Goal: Find specific page/section

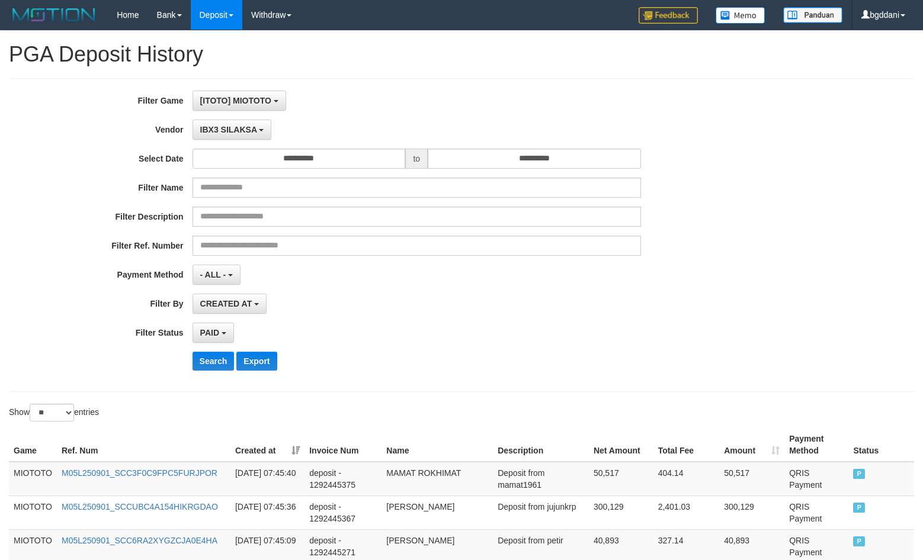
select select "**********"
select select "*"
select select "**"
drag, startPoint x: 216, startPoint y: 124, endPoint x: 220, endPoint y: 130, distance: 6.9
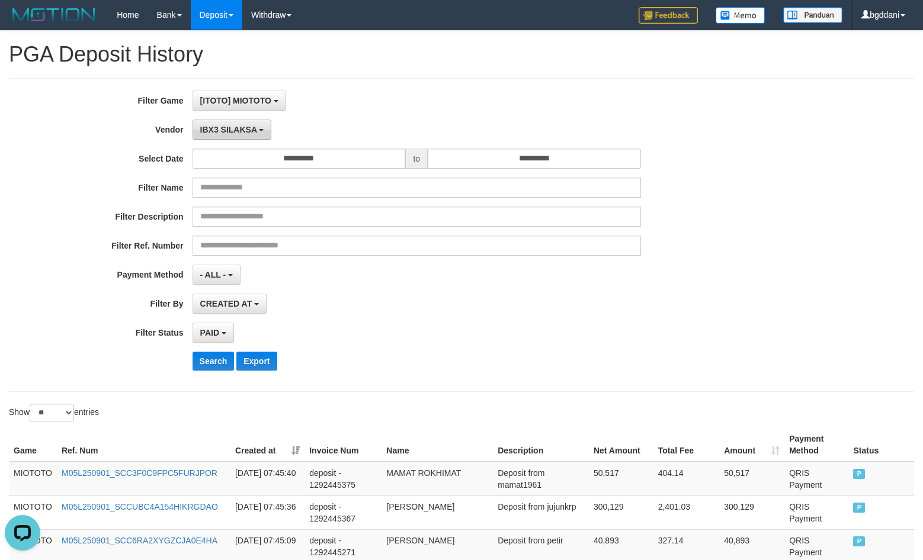
click at [216, 124] on button "IBX3 SILAKSA" at bounding box center [231, 130] width 79 height 20
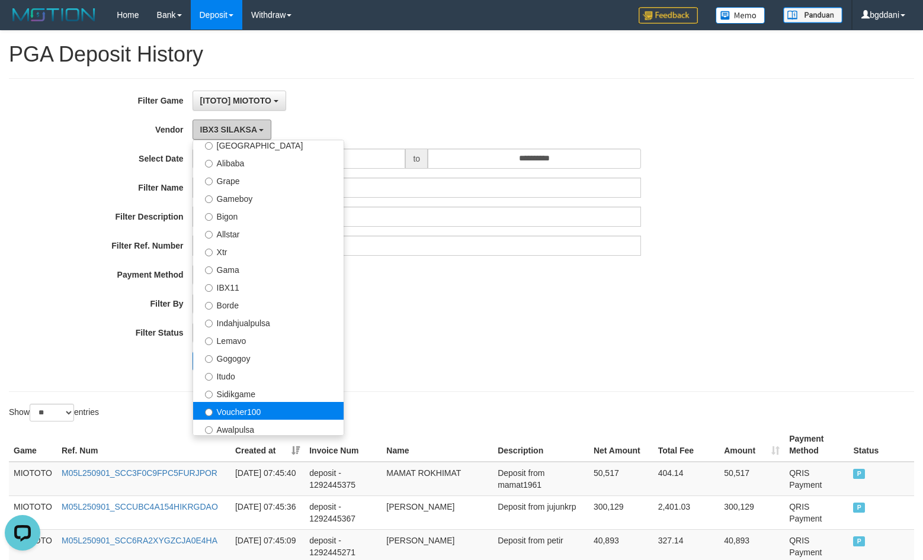
scroll to position [92, 0]
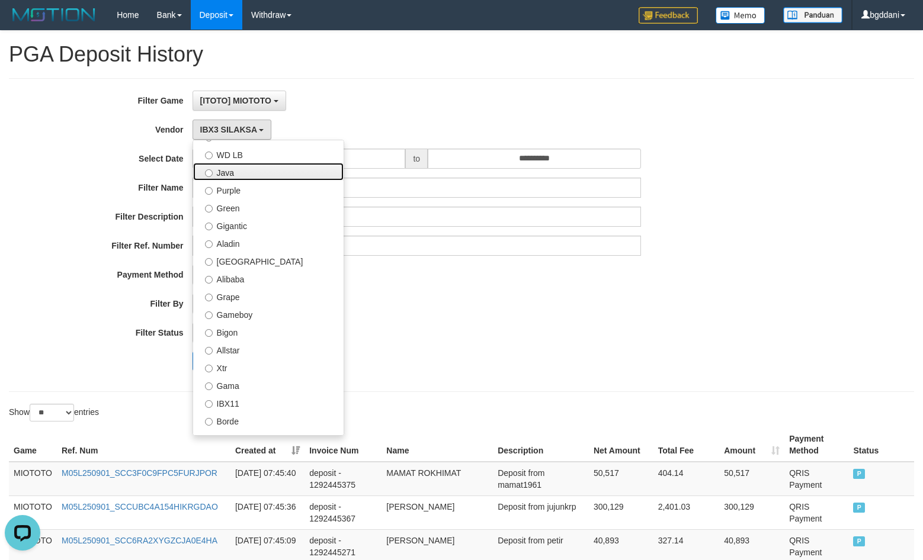
drag, startPoint x: 230, startPoint y: 169, endPoint x: 230, endPoint y: 177, distance: 8.3
click at [230, 174] on label "Java" at bounding box center [268, 172] width 150 height 18
select select "**********"
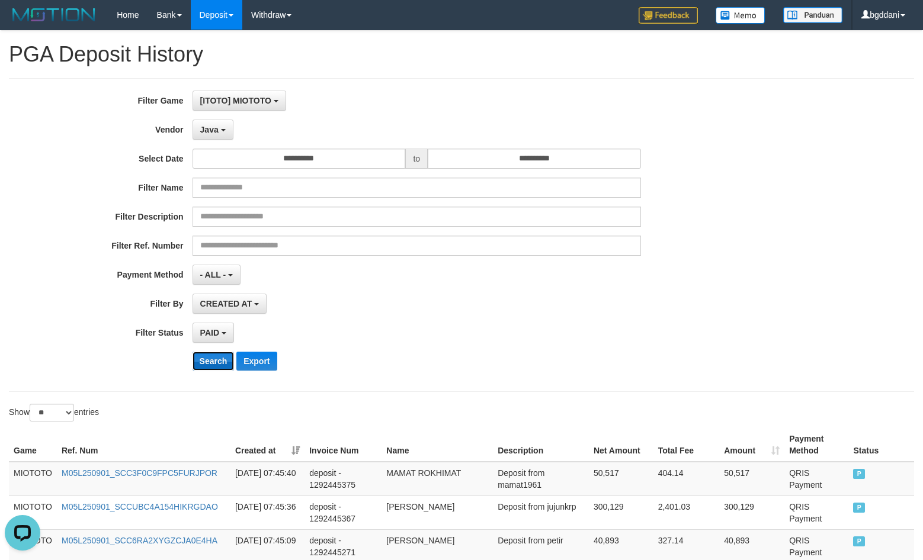
click at [209, 364] on button "Search" at bounding box center [213, 361] width 42 height 19
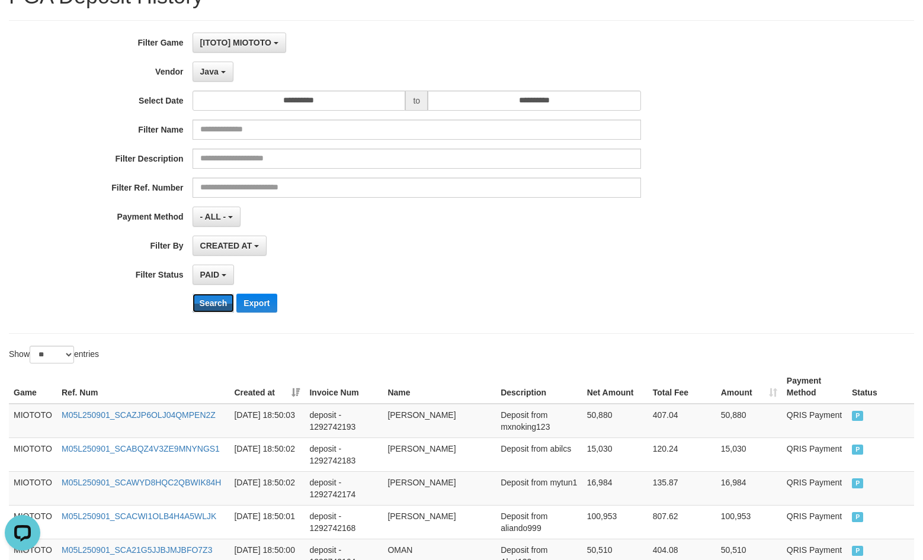
scroll to position [0, 0]
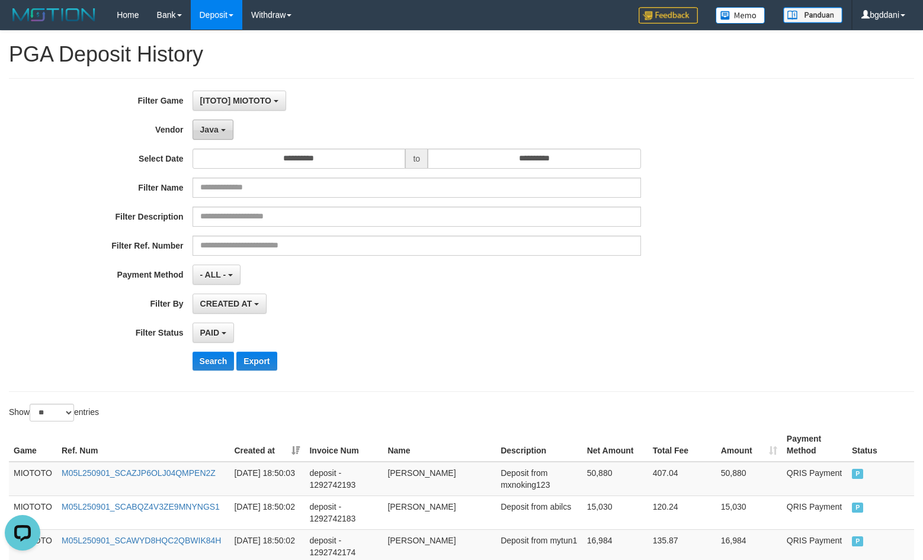
click at [221, 133] on button "Java" at bounding box center [212, 130] width 41 height 20
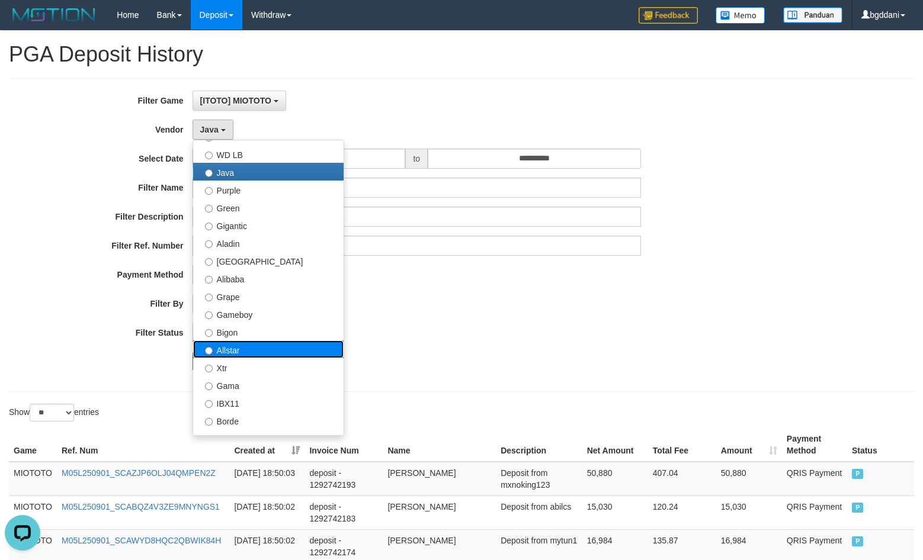
click at [240, 351] on label "Allstar" at bounding box center [268, 350] width 150 height 18
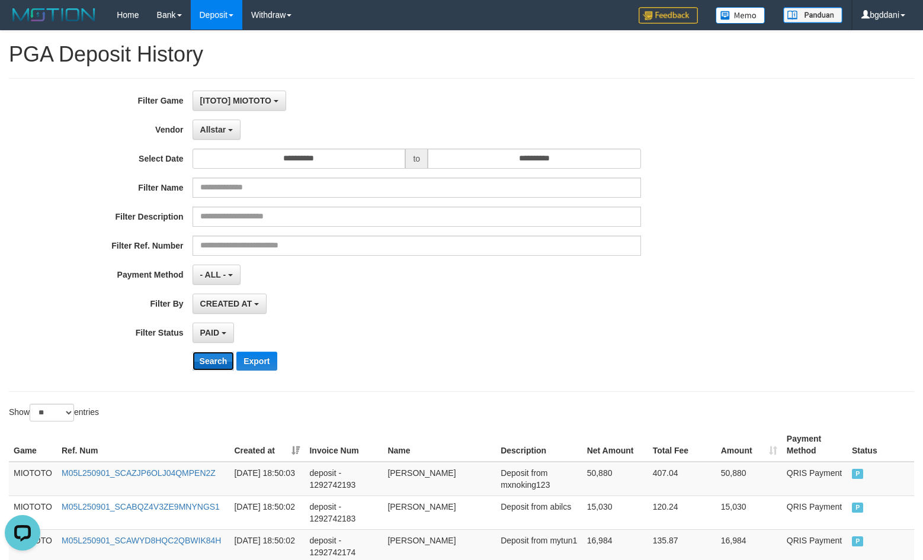
click at [200, 361] on button "Search" at bounding box center [213, 361] width 42 height 19
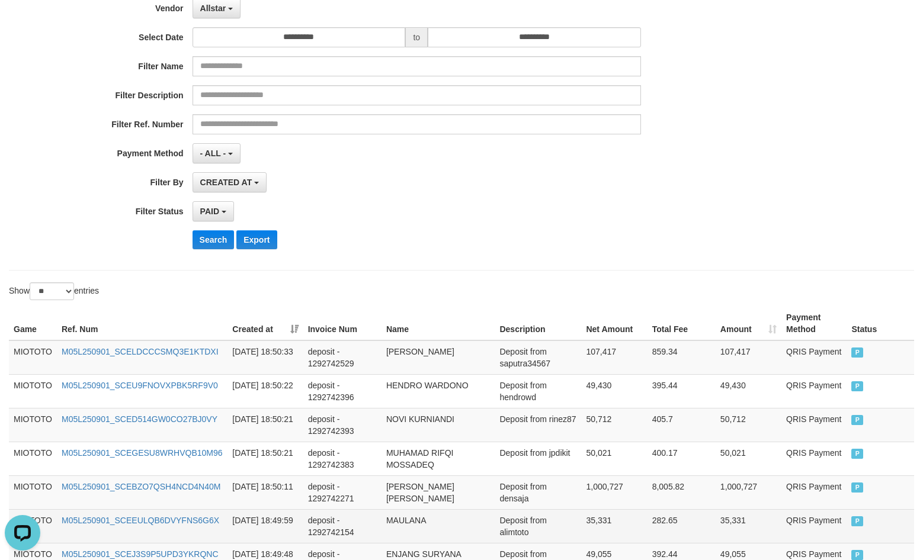
scroll to position [45, 0]
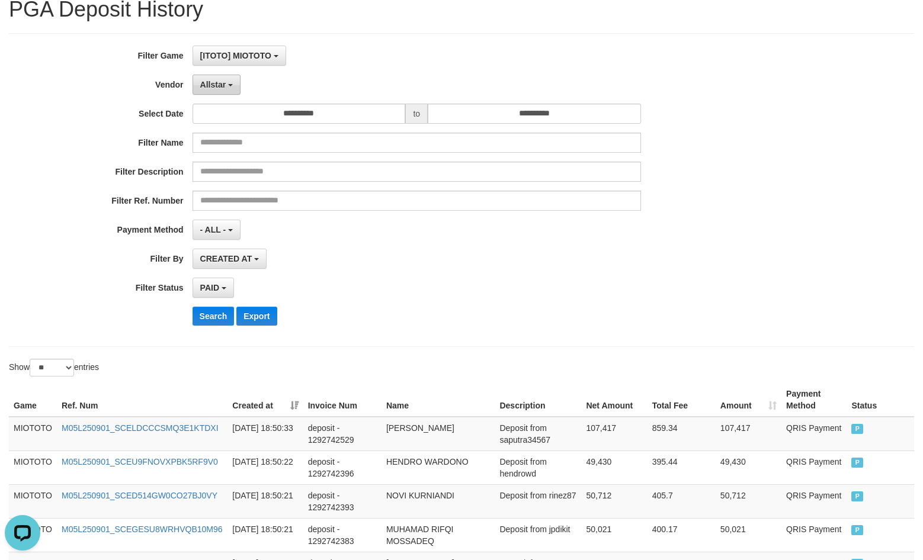
click at [203, 80] on span "Allstar" at bounding box center [213, 84] width 26 height 9
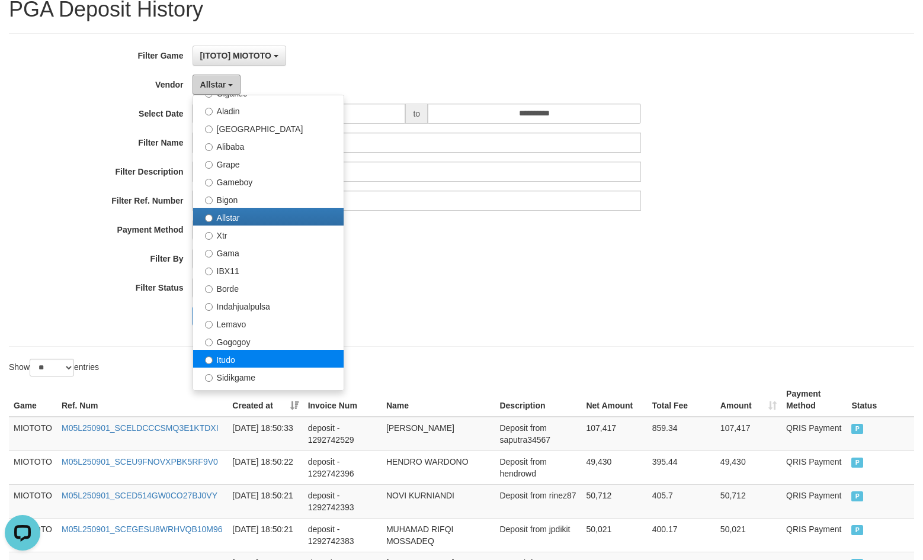
scroll to position [211, 0]
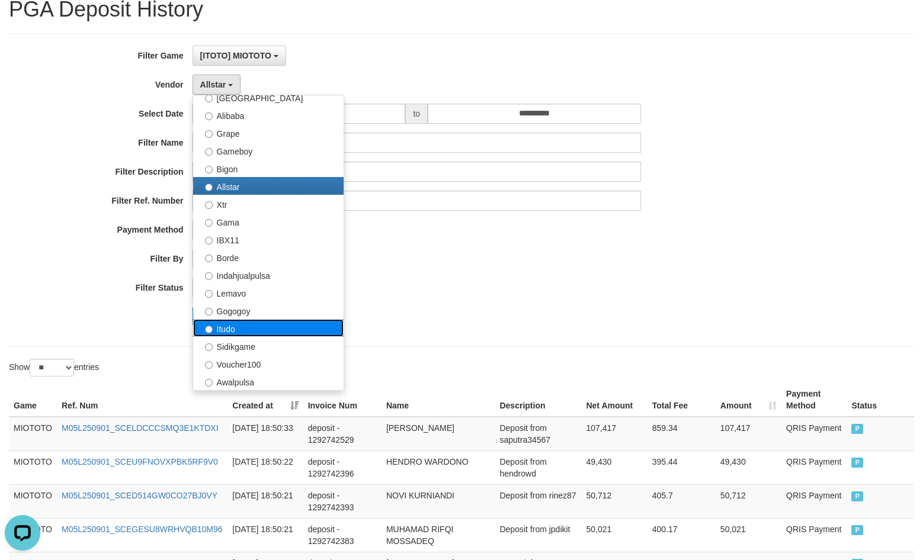
click at [235, 330] on label "Itudo" at bounding box center [268, 328] width 150 height 18
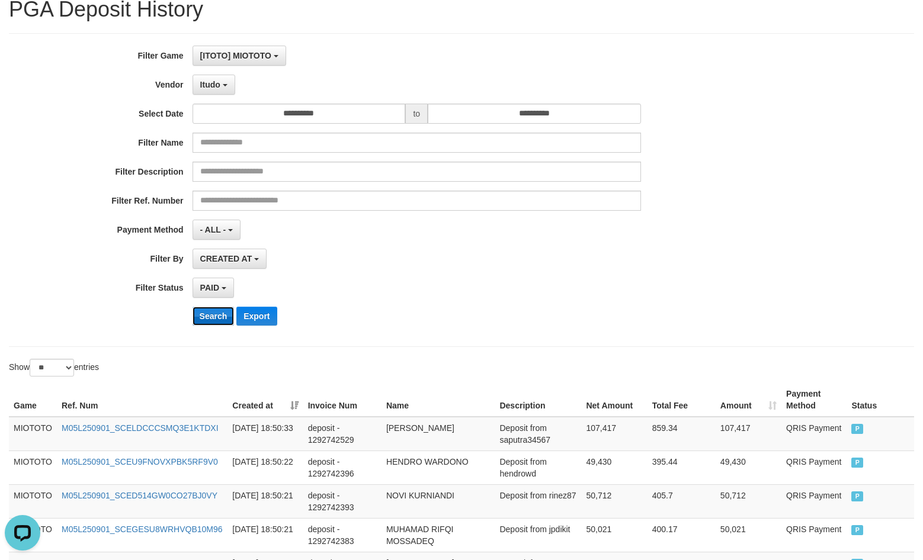
click at [220, 322] on button "Search" at bounding box center [213, 316] width 42 height 19
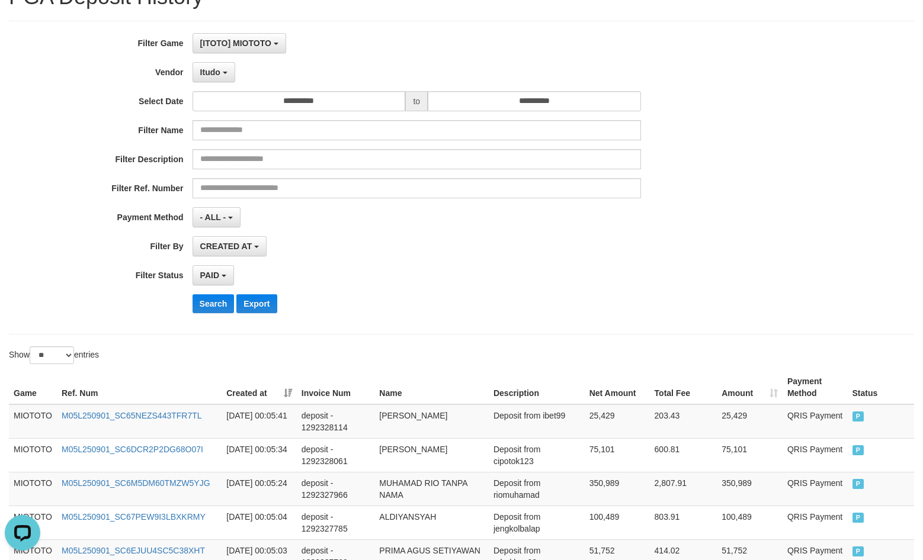
scroll to position [0, 0]
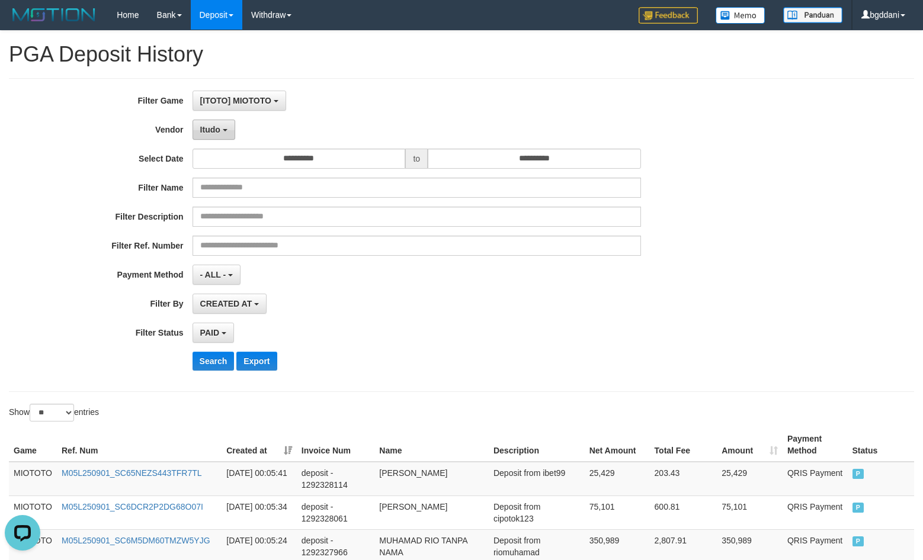
click at [230, 126] on button "Itudo" at bounding box center [213, 130] width 43 height 20
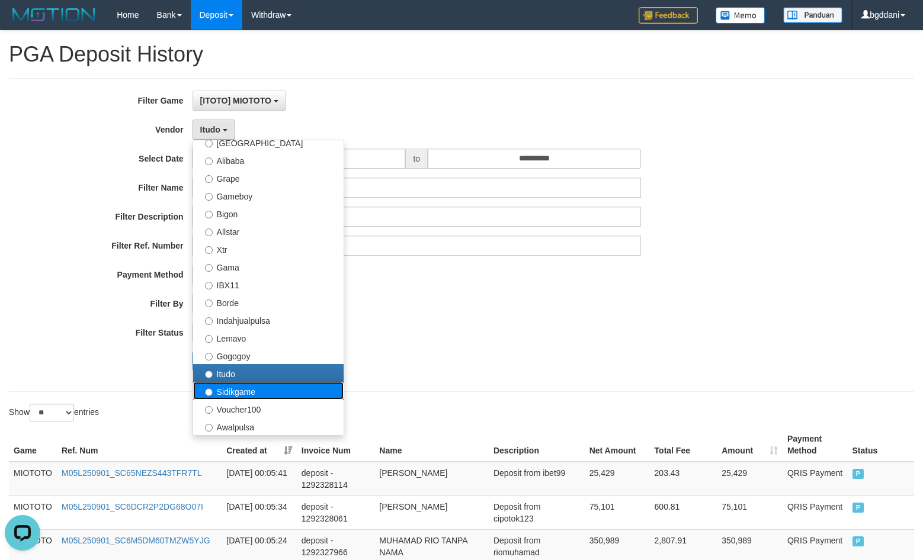
click at [242, 389] on label "Sidikgame" at bounding box center [268, 391] width 150 height 18
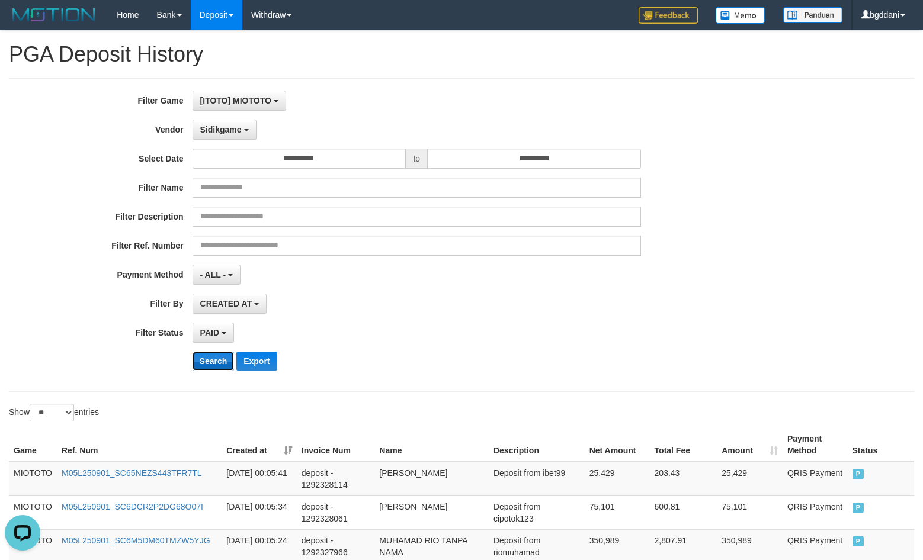
click at [206, 364] on button "Search" at bounding box center [213, 361] width 42 height 19
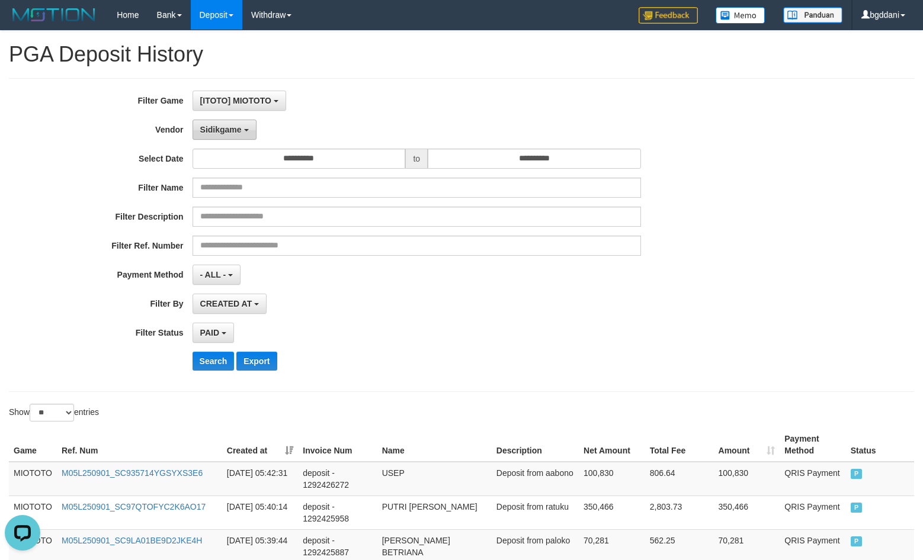
click at [213, 131] on span "Sidikgame" at bounding box center [220, 129] width 41 height 9
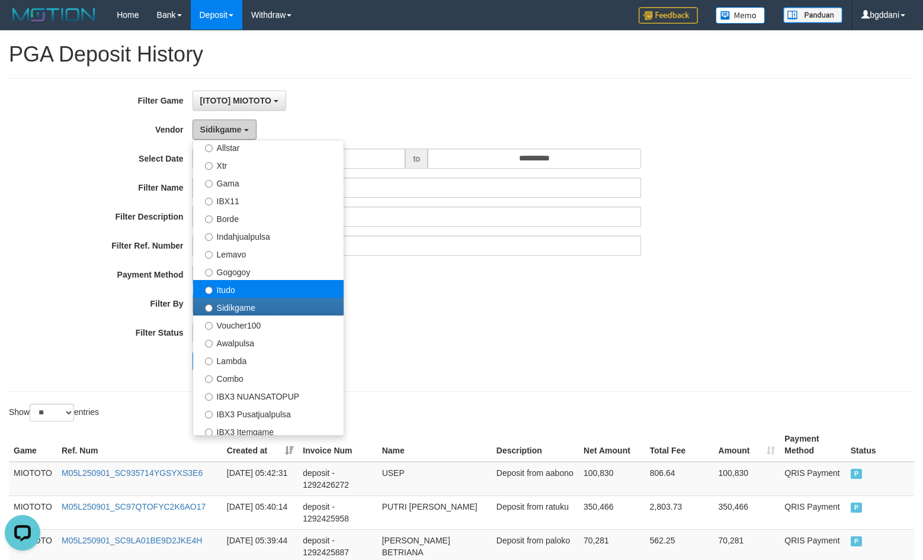
scroll to position [329, 0]
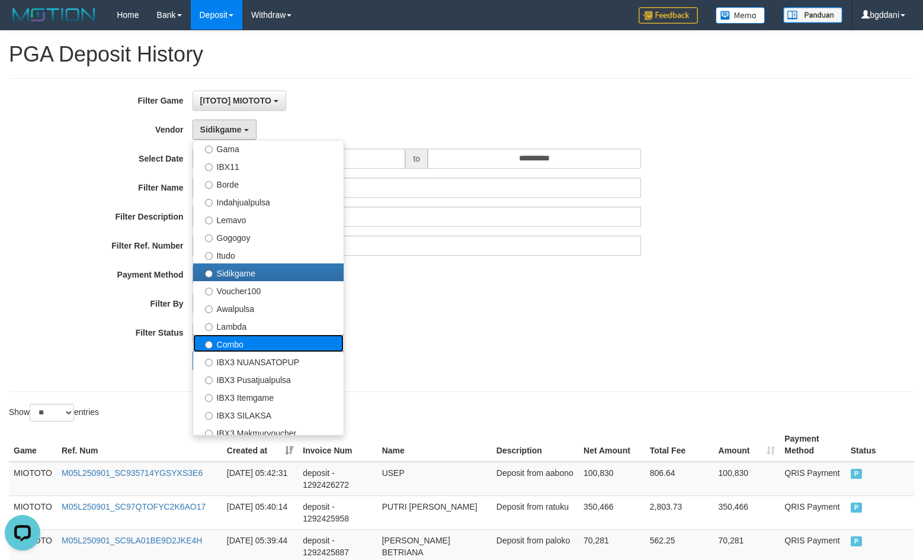
click at [243, 342] on label "Combo" at bounding box center [268, 344] width 150 height 18
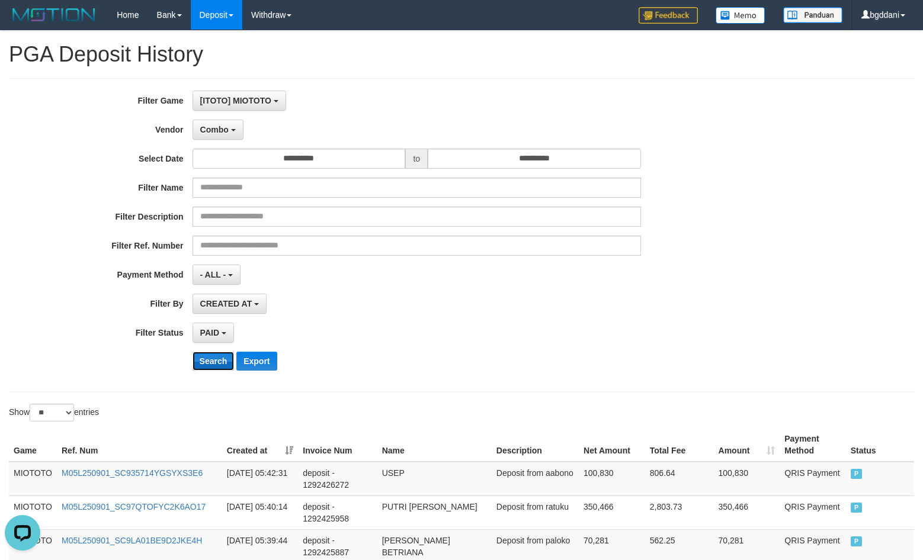
click at [200, 360] on button "Search" at bounding box center [213, 361] width 42 height 19
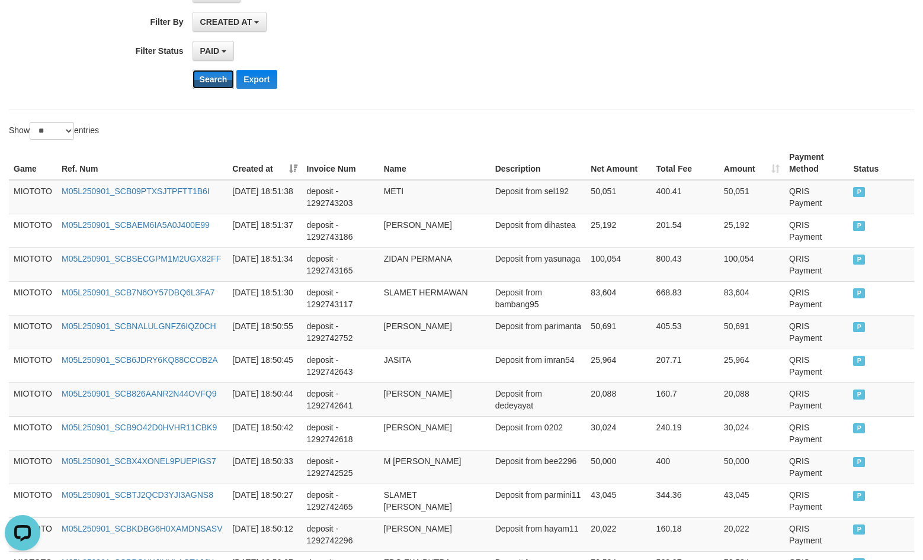
scroll to position [104, 0]
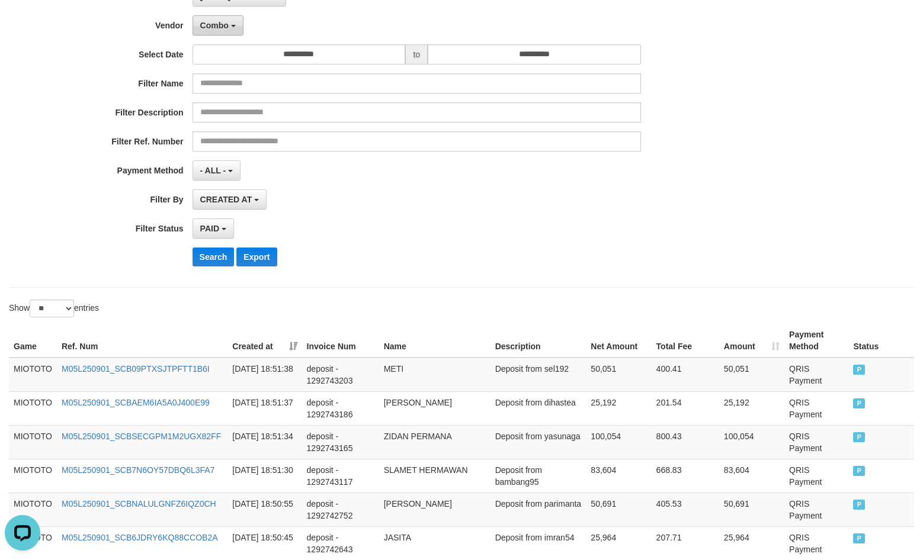
click at [227, 18] on button "Combo" at bounding box center [217, 25] width 51 height 20
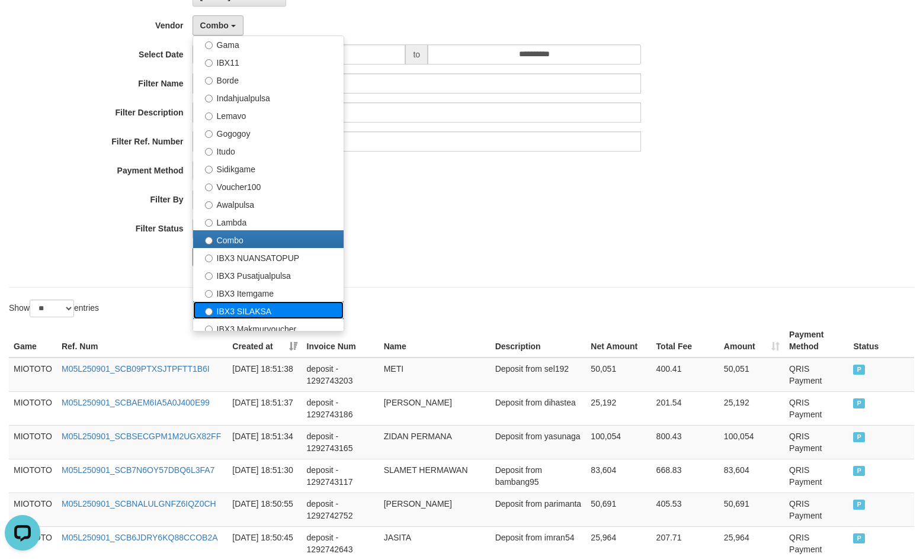
click at [249, 303] on label "IBX3 SILAKSA" at bounding box center [268, 310] width 150 height 18
select select "**********"
